Goal: Find specific page/section: Find specific page/section

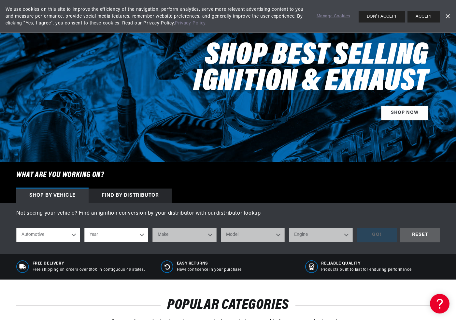
scroll to position [50, 0]
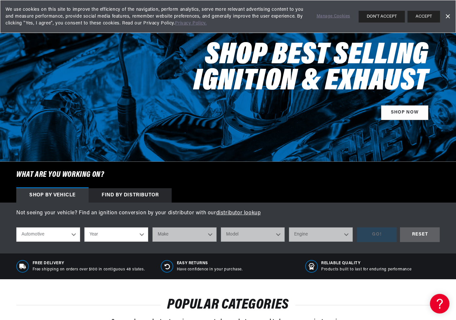
click at [125, 194] on div "Find by Distributor" at bounding box center [130, 195] width 83 height 14
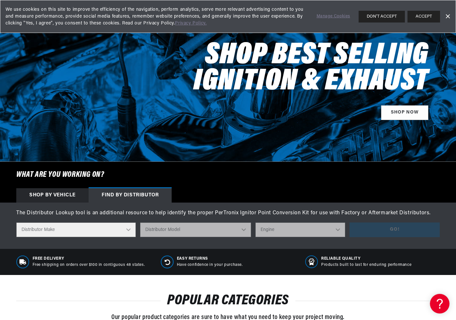
scroll to position [0, 0]
click at [63, 196] on div "Shop by vehicle" at bounding box center [52, 195] width 72 height 14
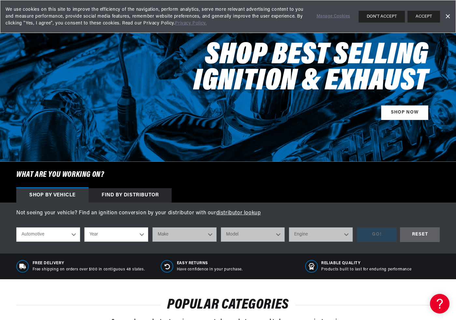
select select "1973"
select select "Ford"
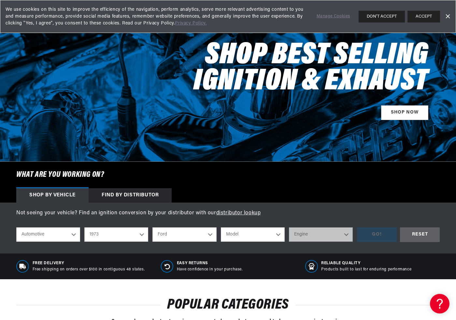
scroll to position [0, 198]
select select "F-350"
select select "460cid-7.5L"
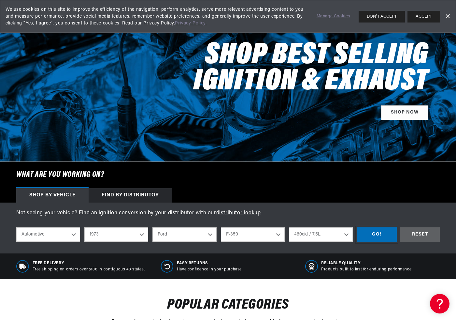
click at [376, 235] on div "GO!" at bounding box center [377, 234] width 40 height 15
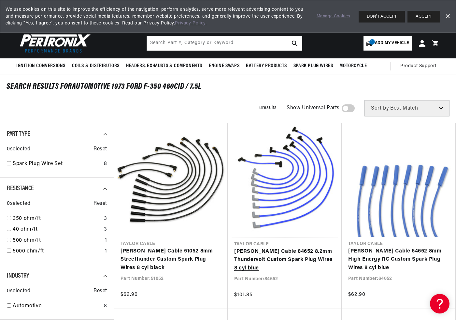
scroll to position [0, 198]
